Goal: Communication & Community: Answer question/provide support

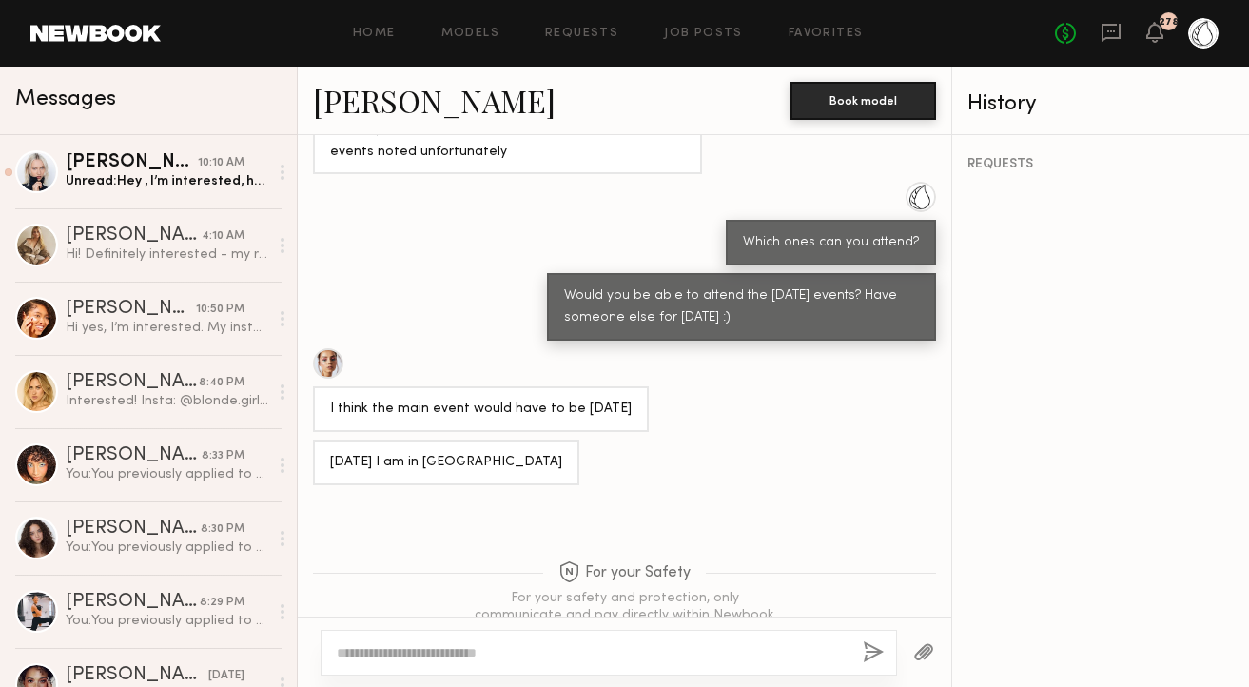
scroll to position [1661, 0]
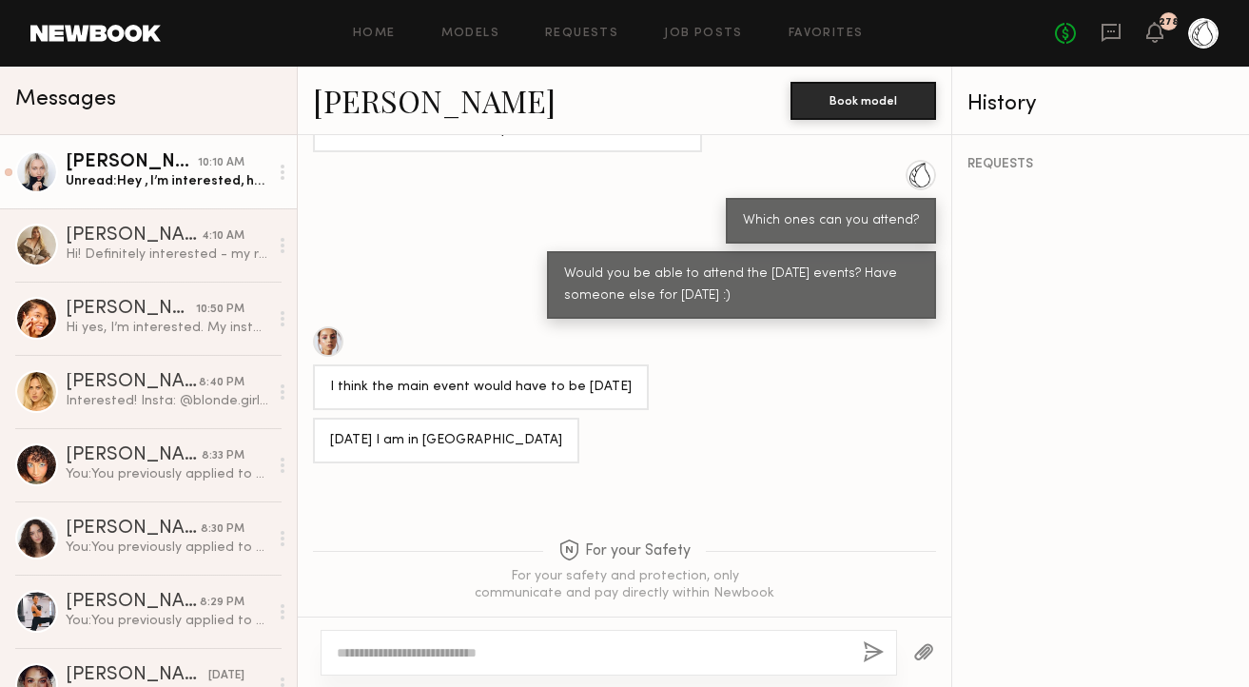
click at [149, 170] on div "[PERSON_NAME]" at bounding box center [132, 162] width 132 height 19
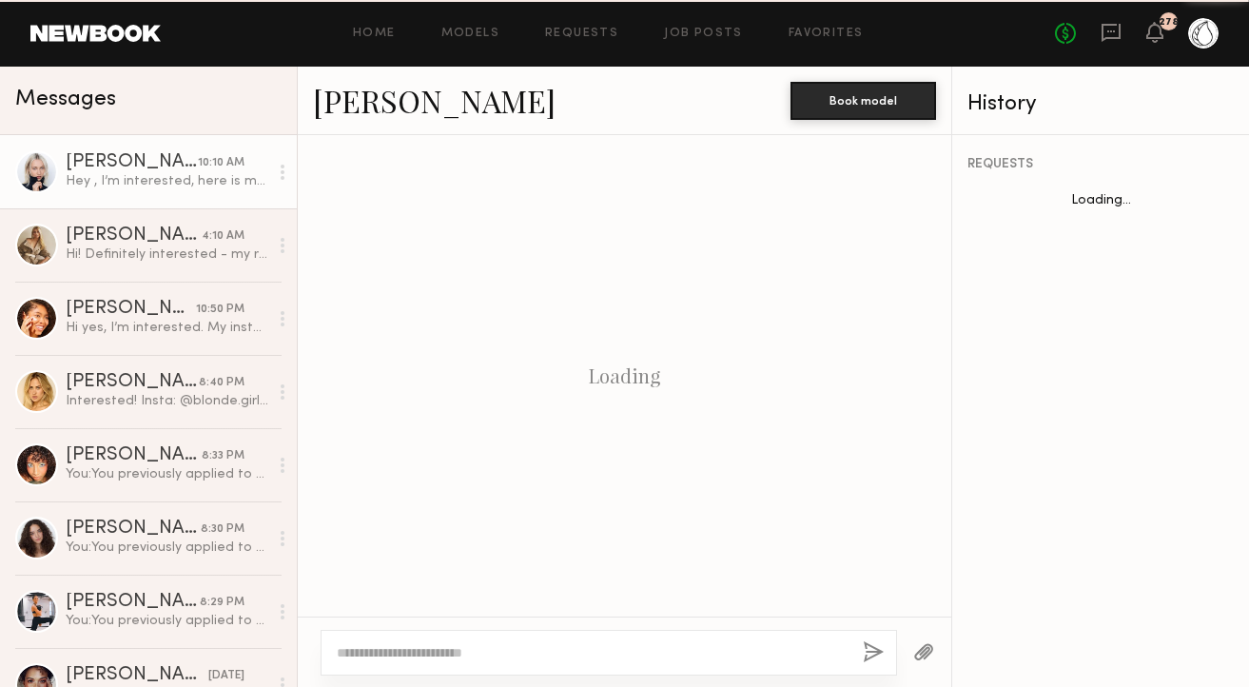
scroll to position [867, 0]
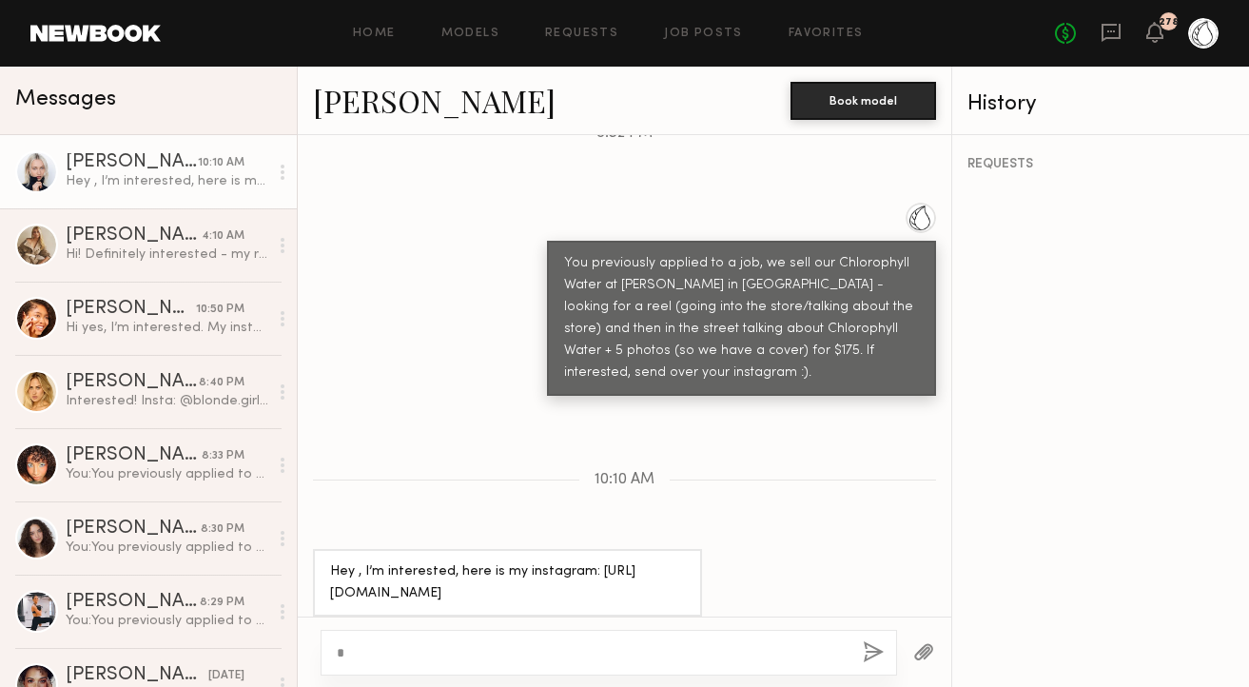
click at [383, 653] on textarea "*" at bounding box center [592, 652] width 511 height 19
click at [393, 649] on textarea "*" at bounding box center [592, 652] width 511 height 19
type textarea "*"
click at [430, 638] on div "*" at bounding box center [609, 653] width 576 height 46
click at [420, 647] on textarea "*" at bounding box center [592, 652] width 511 height 19
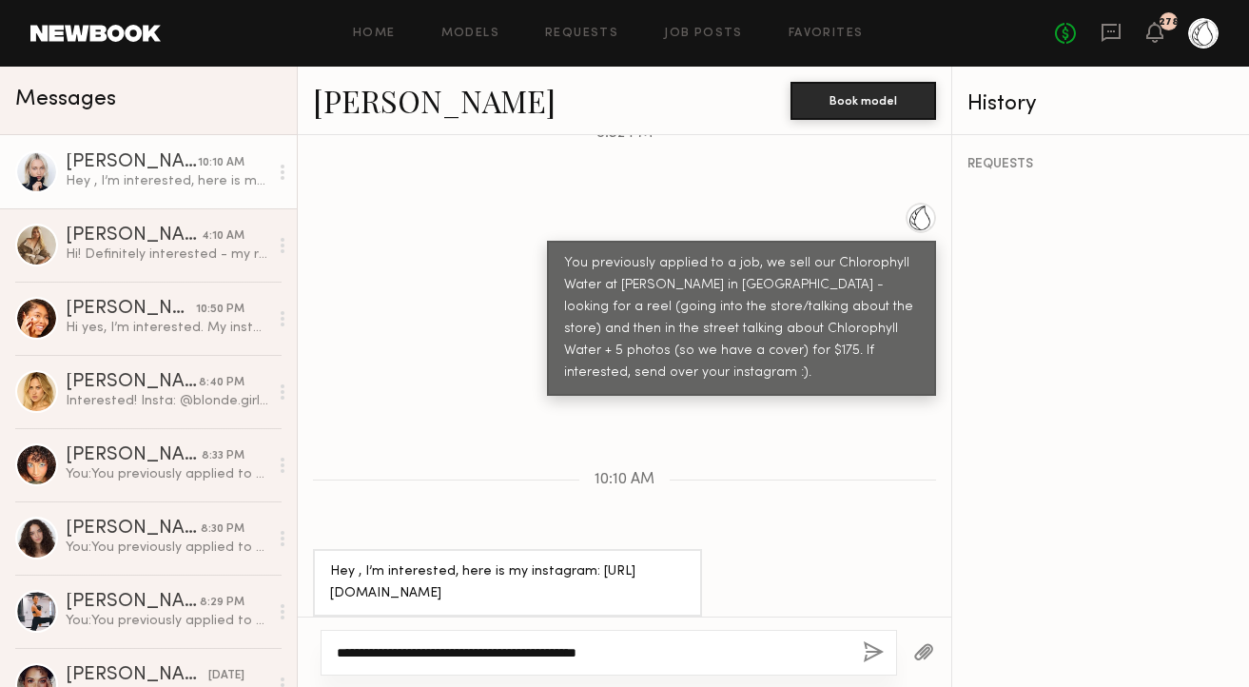
type textarea "**********"
click at [869, 647] on button "button" at bounding box center [873, 653] width 21 height 24
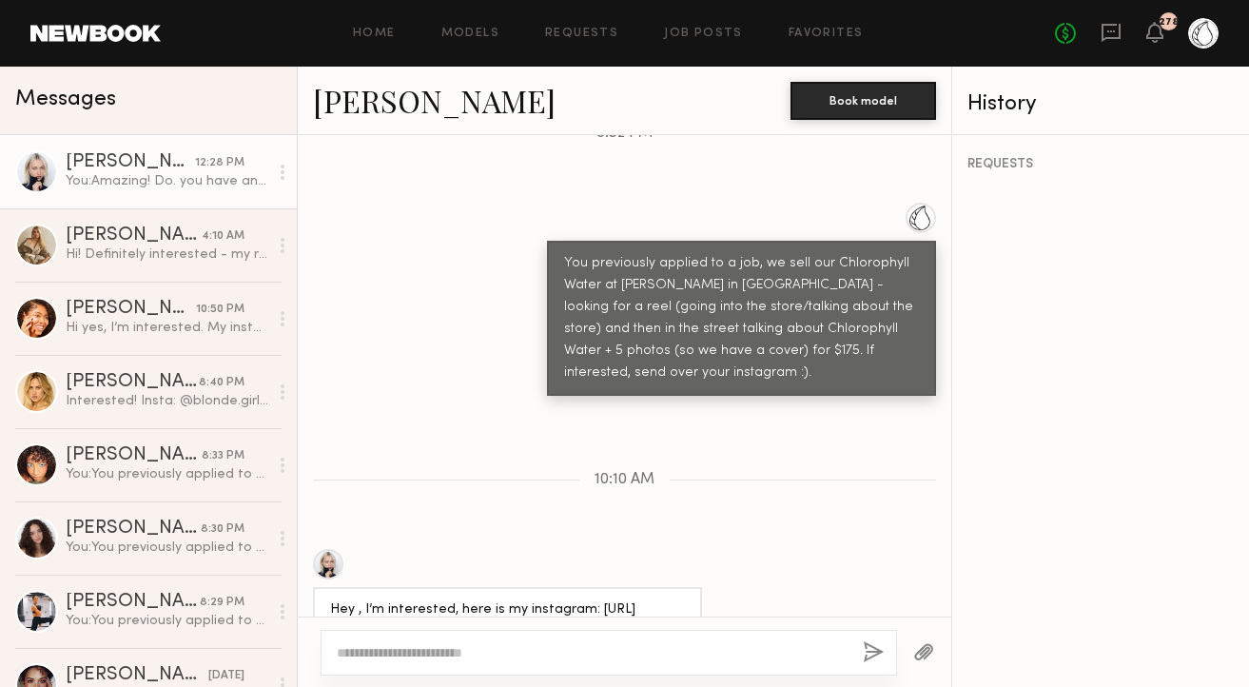
scroll to position [1103, 0]
